Goal: Information Seeking & Learning: Learn about a topic

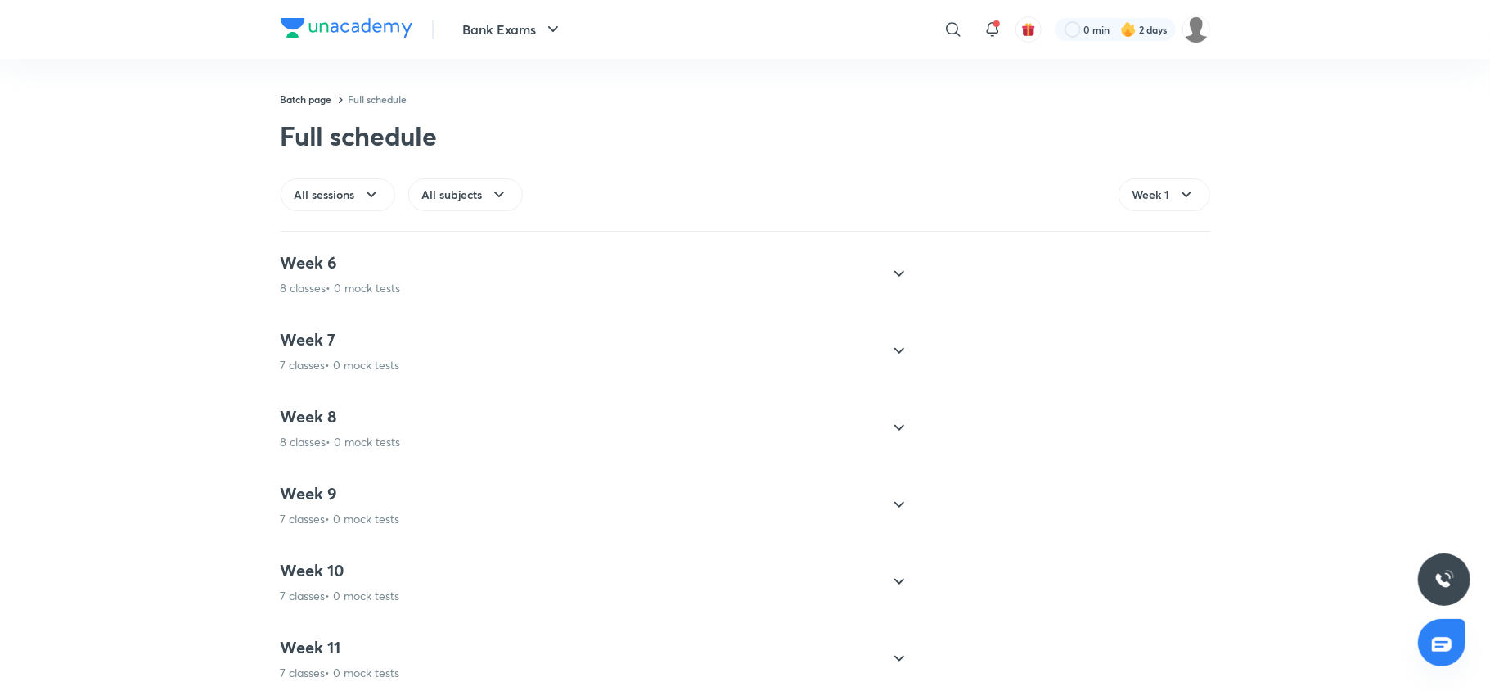
scroll to position [1149, 0]
click at [312, 433] on div "Week 8 8 classes • 0 mock tests" at bounding box center [341, 425] width 120 height 44
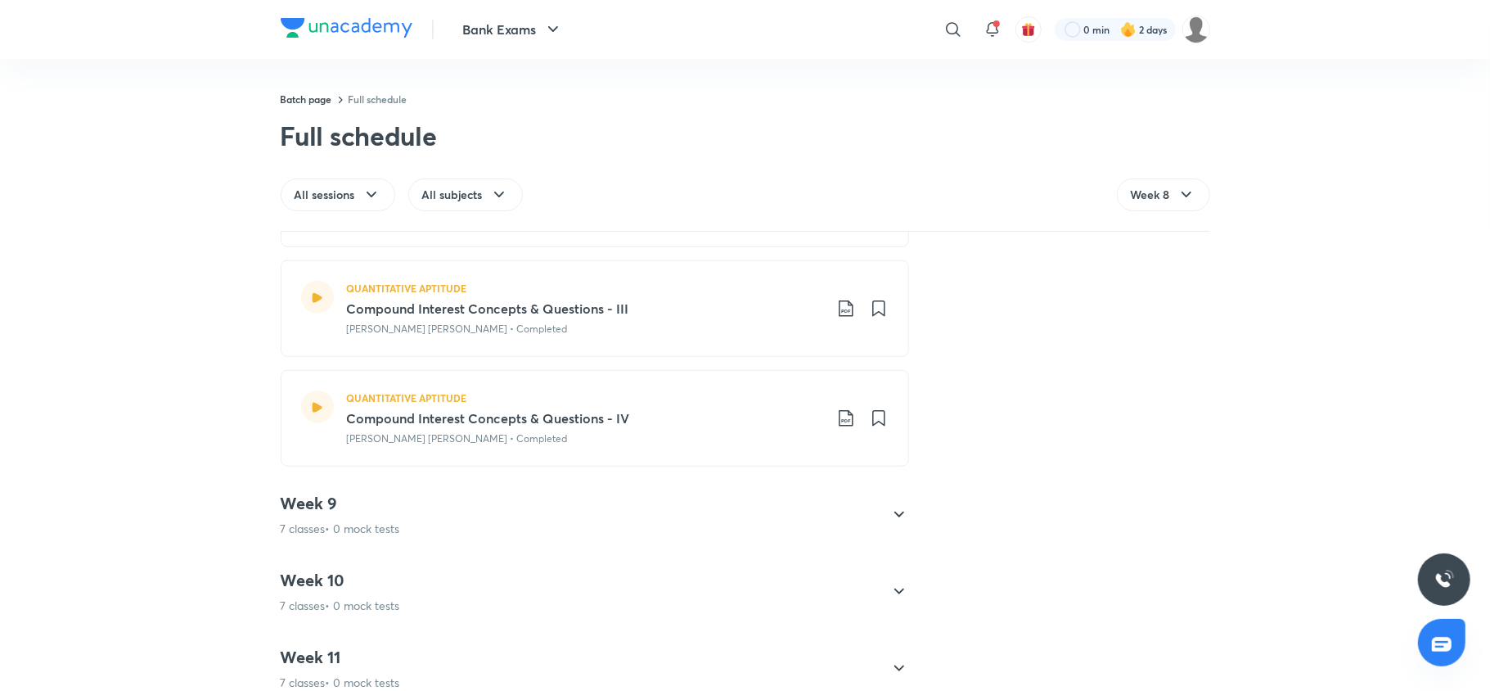
scroll to position [1278, 0]
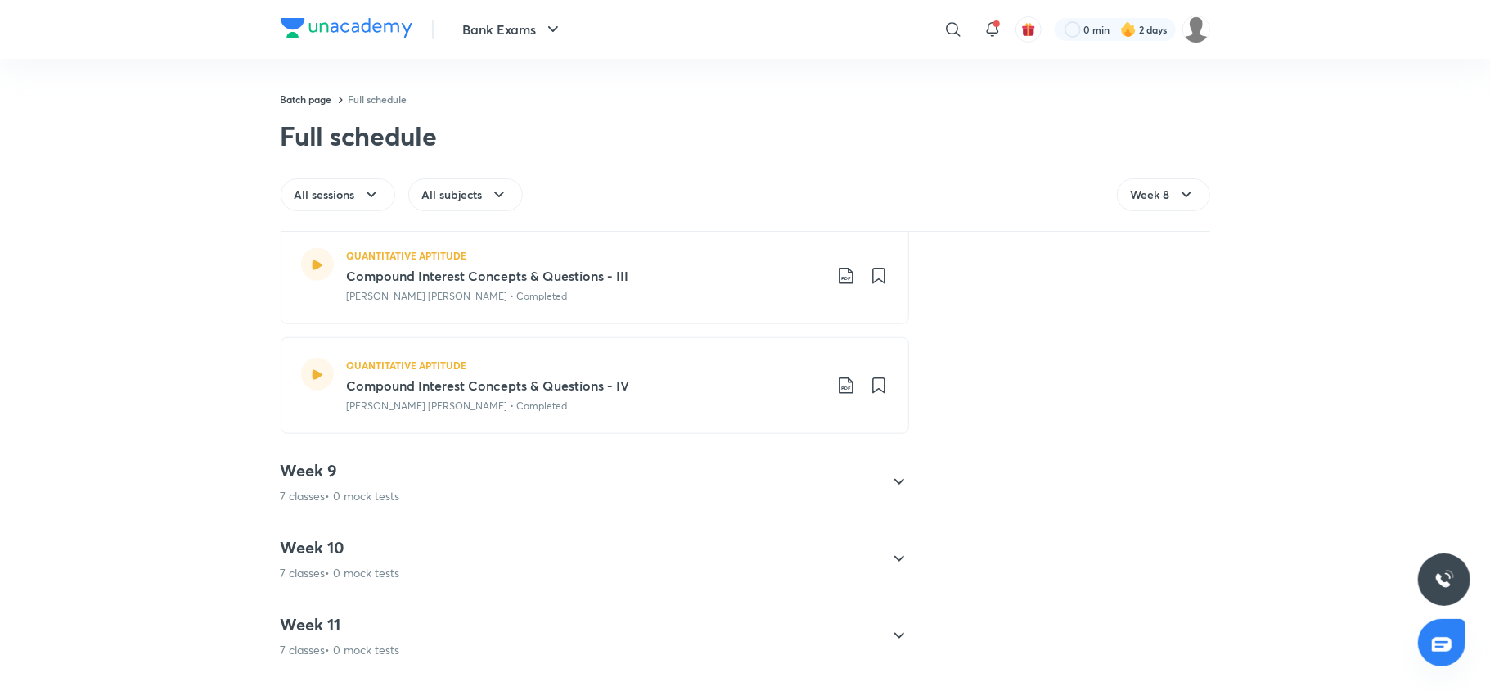
click at [322, 475] on h4 "Week 9" at bounding box center [340, 470] width 119 height 21
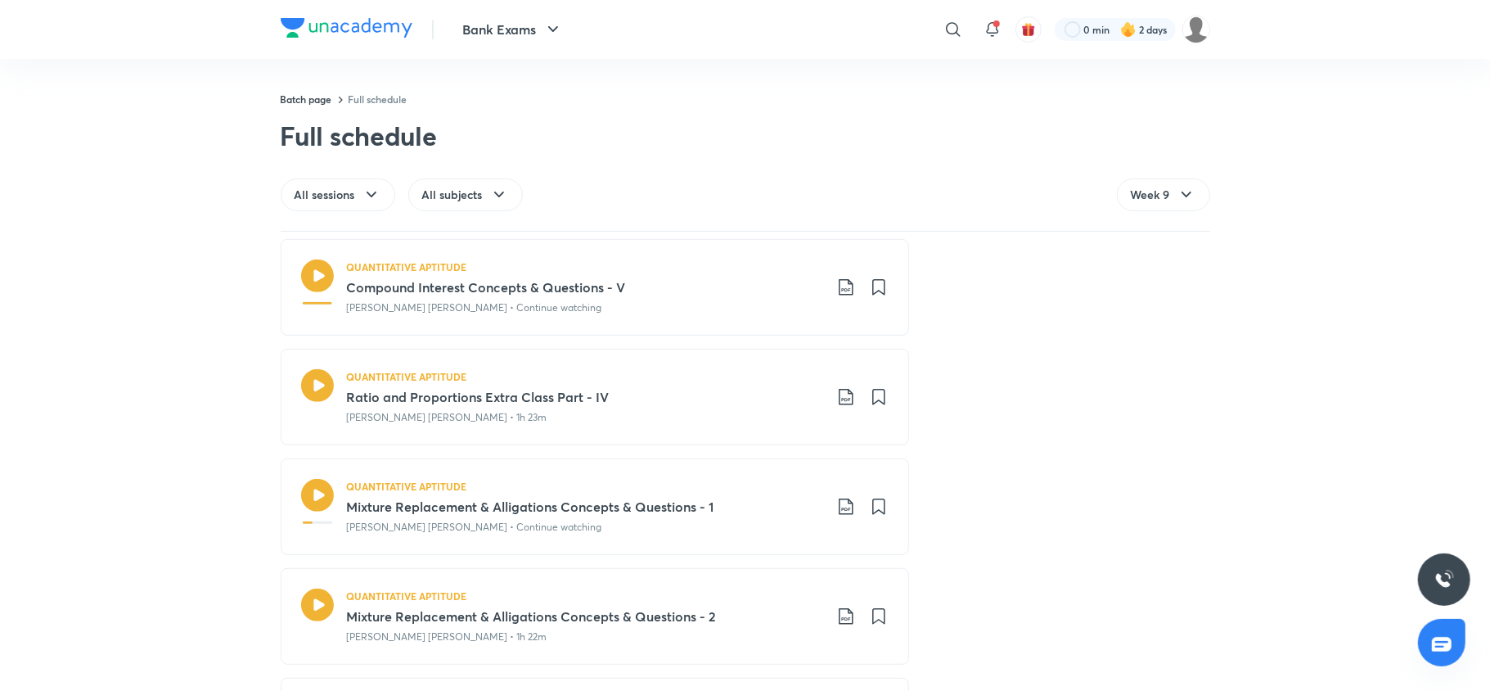
scroll to position [656, 0]
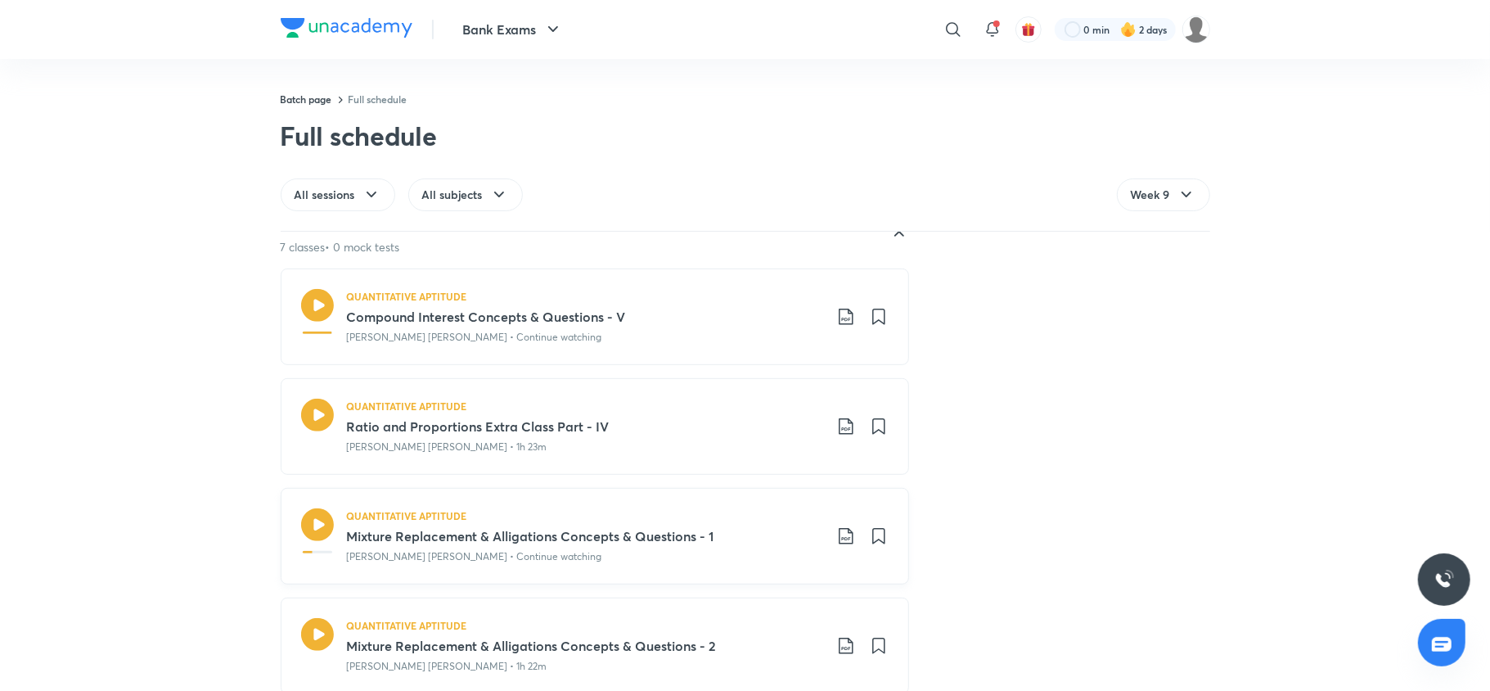
click at [314, 519] on icon at bounding box center [316, 524] width 33 height 33
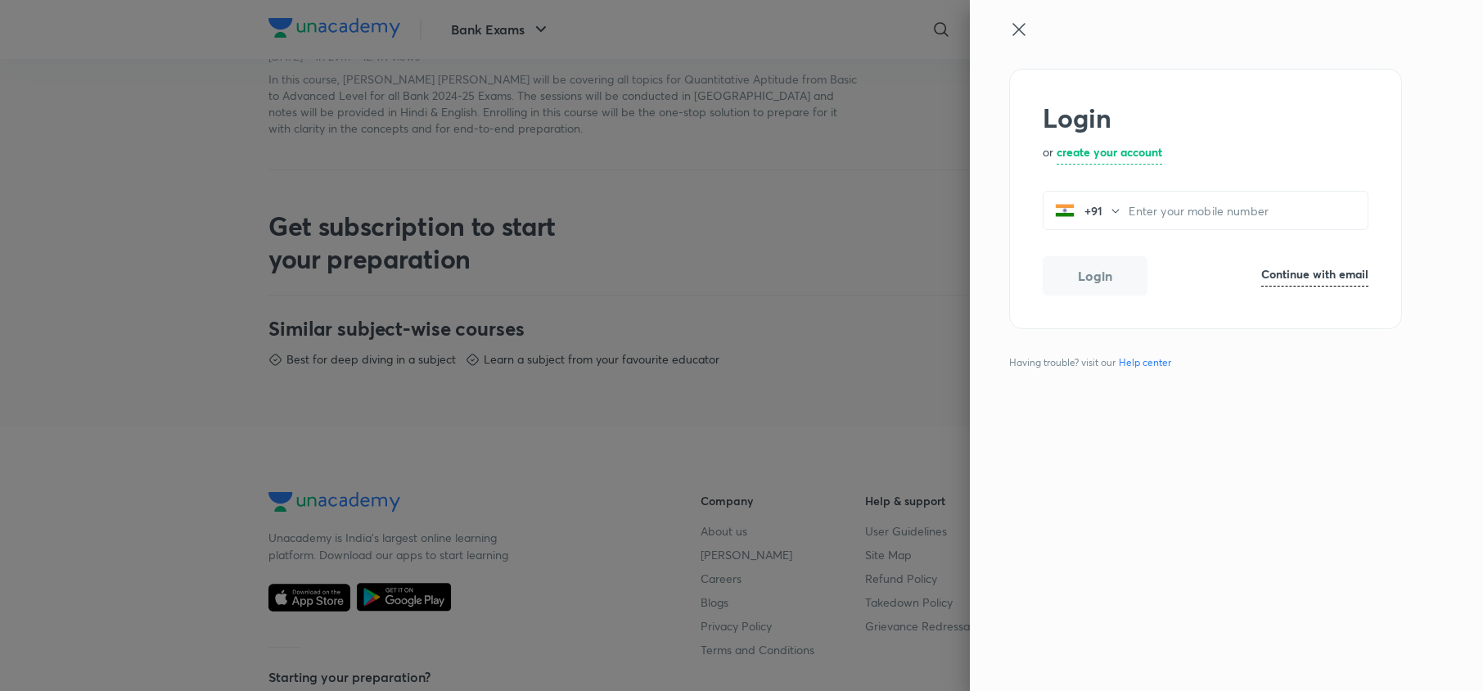
scroll to position [902, 0]
